Goal: Find specific page/section: Find specific page/section

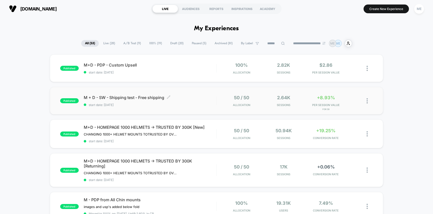
click at [205, 102] on div "M + D - SW - Shipping test - Free shipping Click to edit experience details Cli…" at bounding box center [150, 101] width 133 height 12
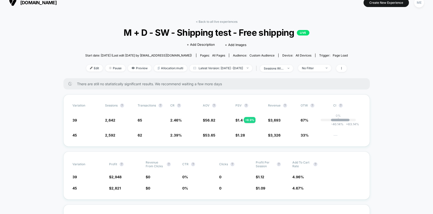
scroll to position [12, 0]
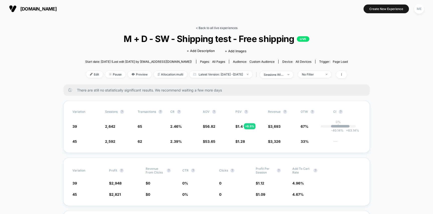
click at [202, 27] on link "< Back to all live experiences" at bounding box center [217, 28] width 42 height 4
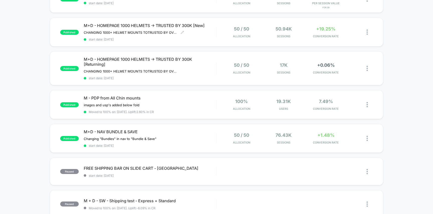
scroll to position [229, 0]
